Goal: Feedback & Contribution: Leave review/rating

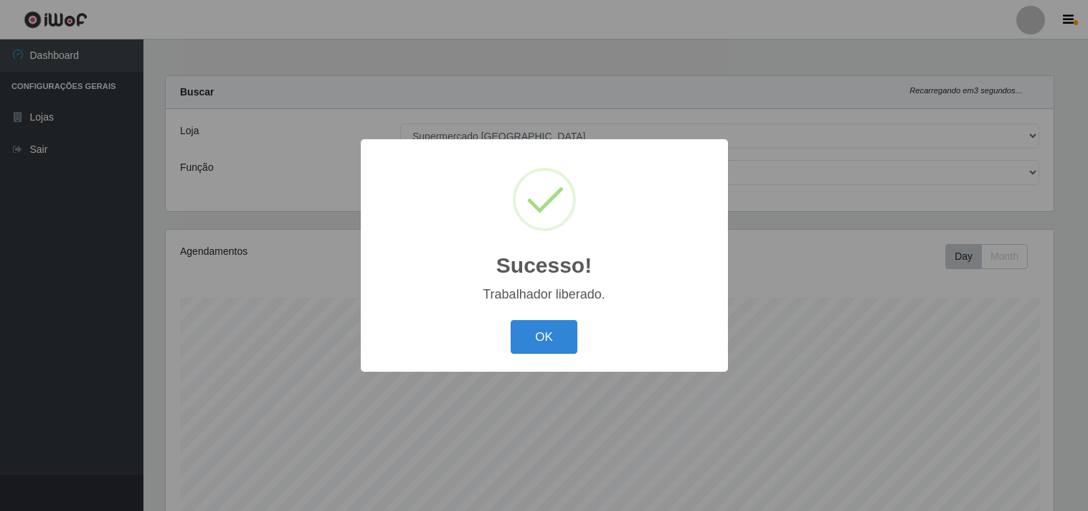
select select "166"
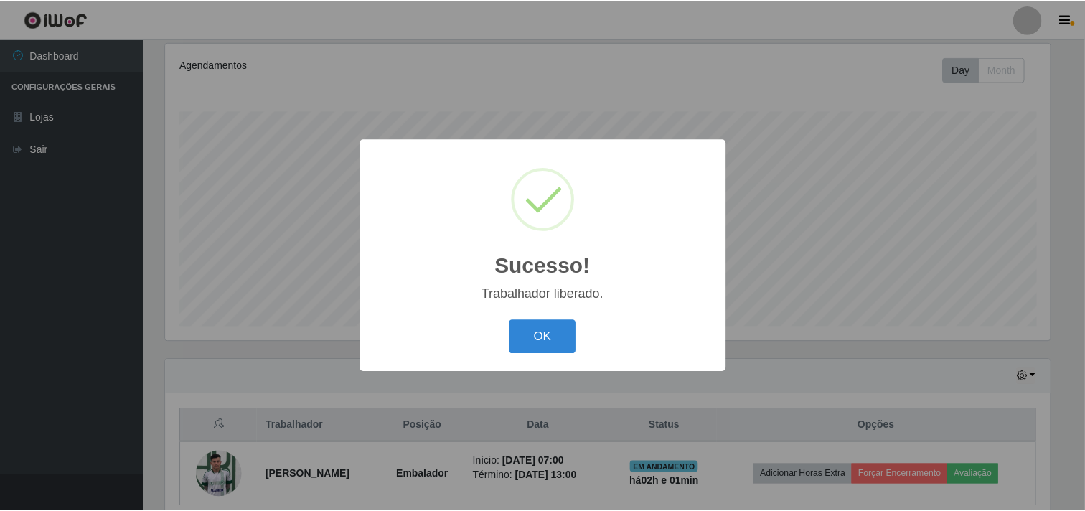
scroll to position [297, 888]
click at [551, 319] on div "OK Cancel" at bounding box center [544, 336] width 339 height 41
click at [552, 327] on button "OK" at bounding box center [544, 337] width 67 height 34
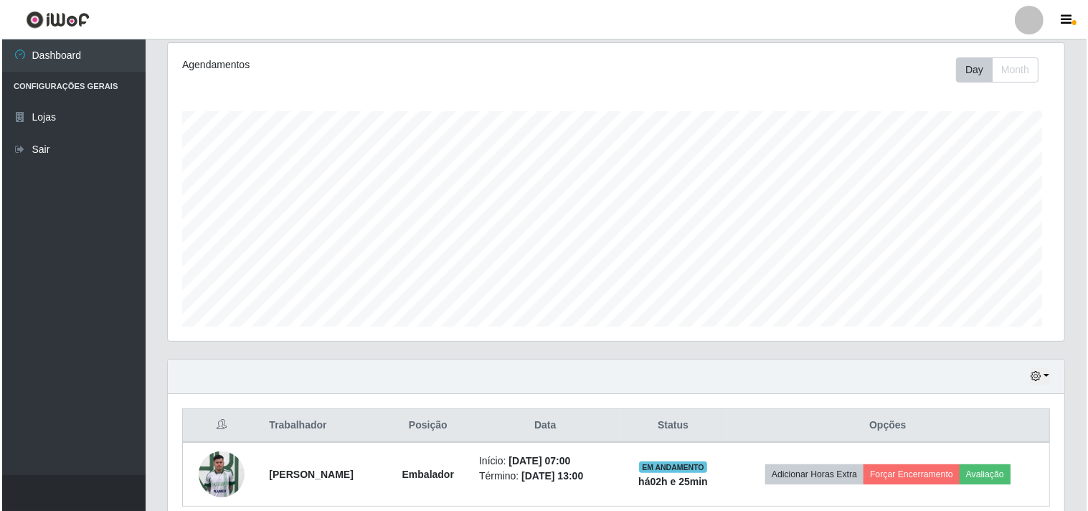
scroll to position [297, 897]
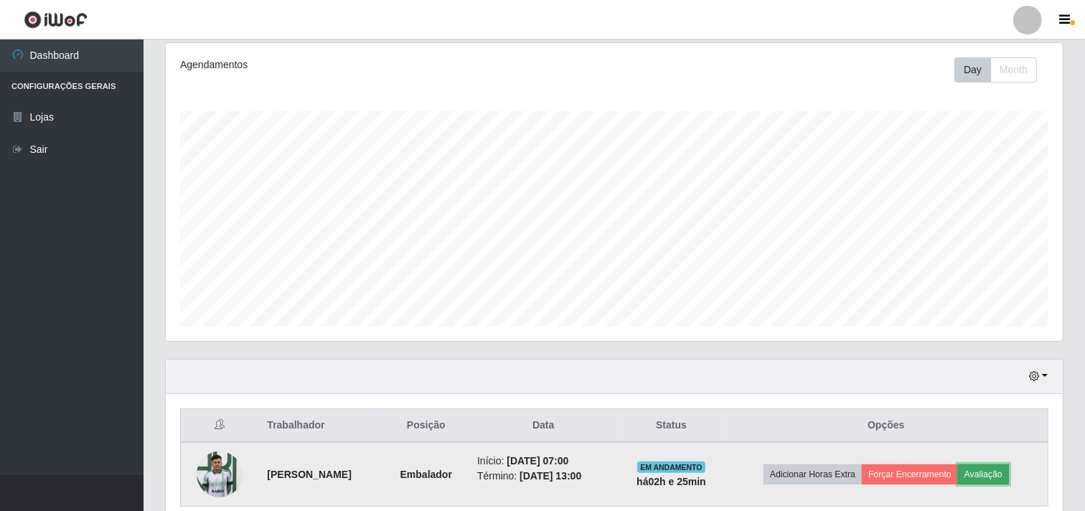
click at [994, 479] on button "Avaliação" at bounding box center [983, 474] width 51 height 20
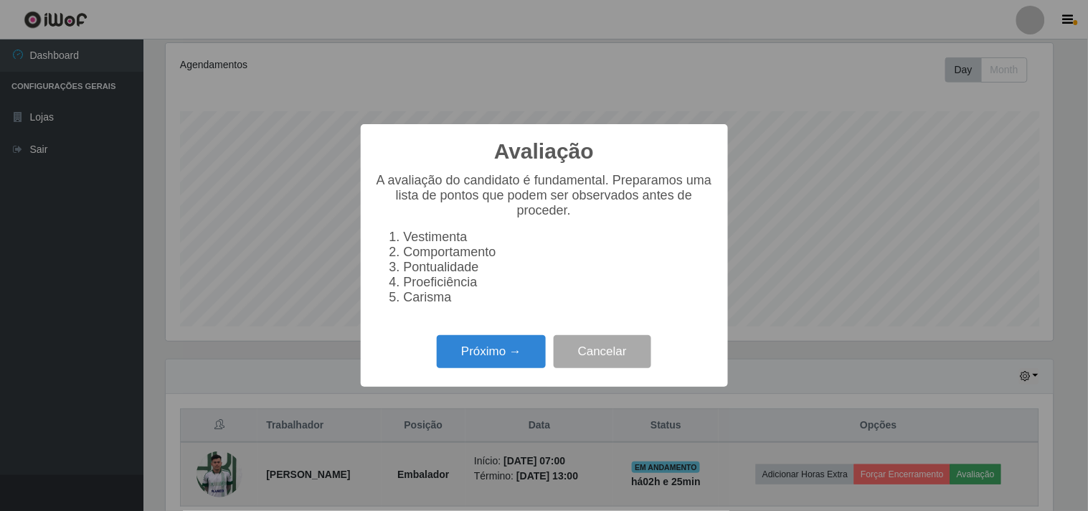
scroll to position [297, 888]
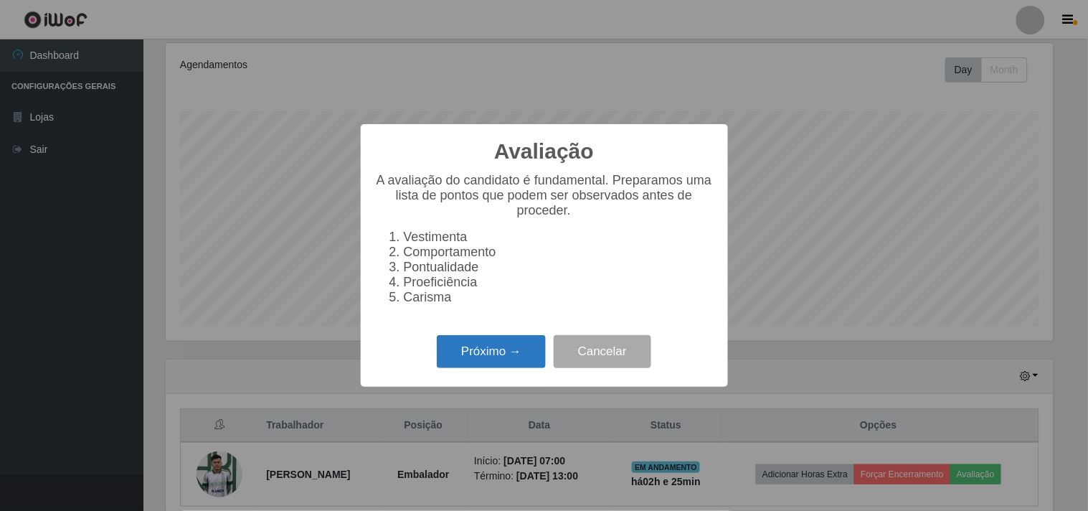
click at [511, 356] on button "Próximo →" at bounding box center [491, 352] width 109 height 34
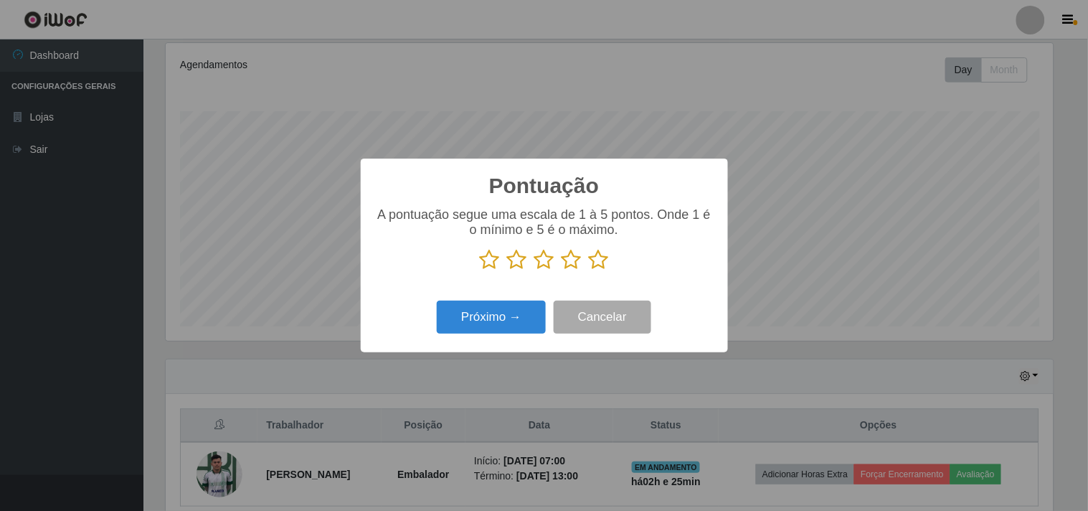
scroll to position [717207, 716617]
click at [600, 263] on icon at bounding box center [599, 260] width 20 height 22
click at [589, 270] on input "radio" at bounding box center [589, 270] width 0 height 0
click at [510, 314] on button "Próximo →" at bounding box center [491, 318] width 109 height 34
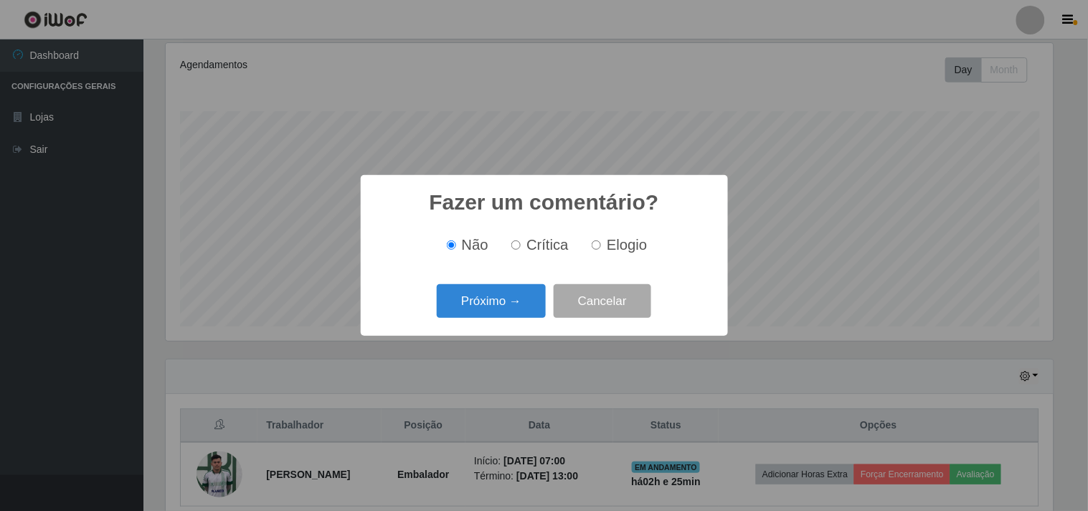
click at [510, 314] on button "Próximo →" at bounding box center [491, 301] width 109 height 34
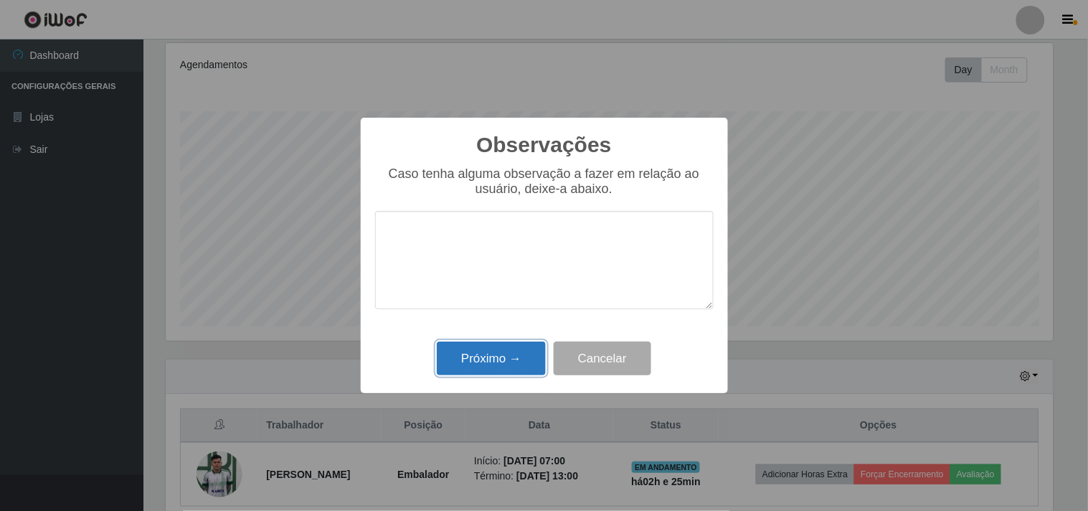
click at [511, 370] on button "Próximo →" at bounding box center [491, 359] width 109 height 34
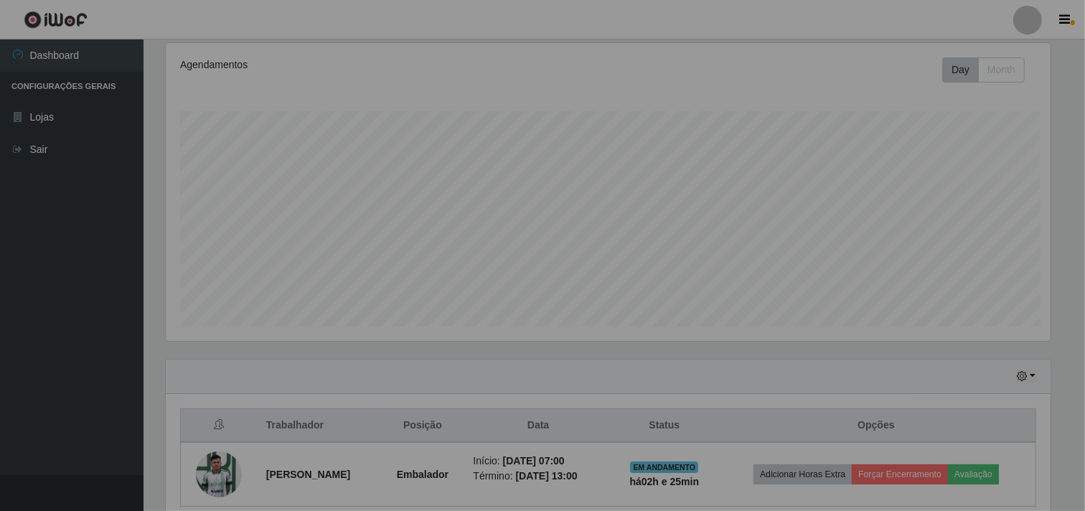
scroll to position [297, 897]
